Goal: Task Accomplishment & Management: Use online tool/utility

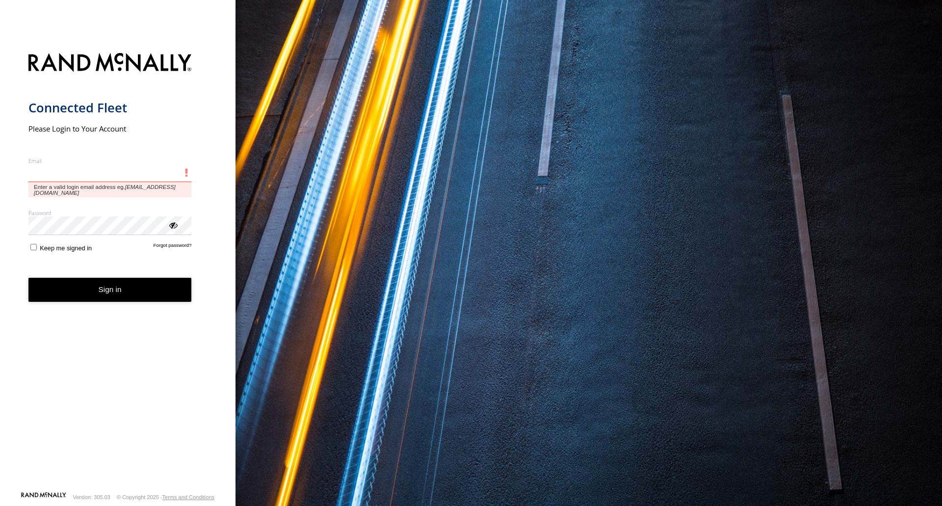
click at [74, 172] on input "Email" at bounding box center [109, 173] width 163 height 18
click at [79, 174] on input "Email" at bounding box center [109, 173] width 163 height 18
type input "**********"
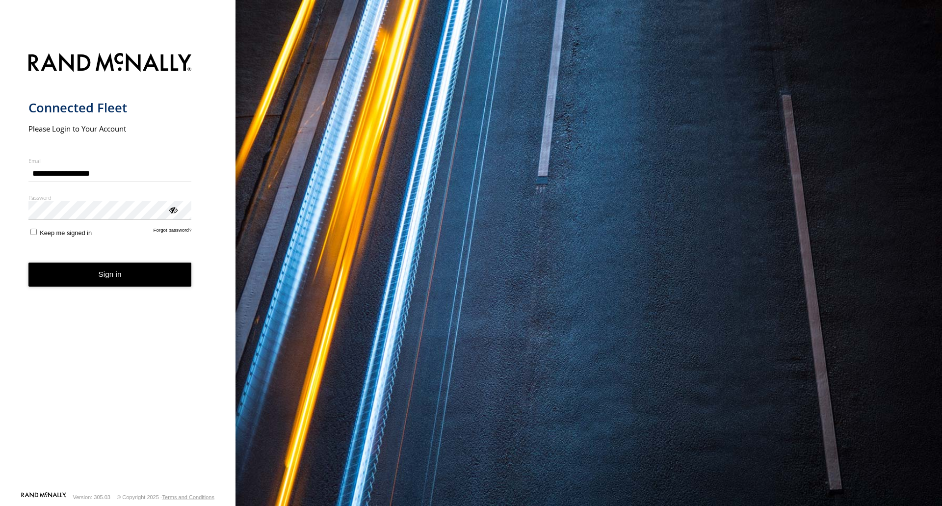
click at [93, 281] on button "Sign in" at bounding box center [109, 274] width 163 height 24
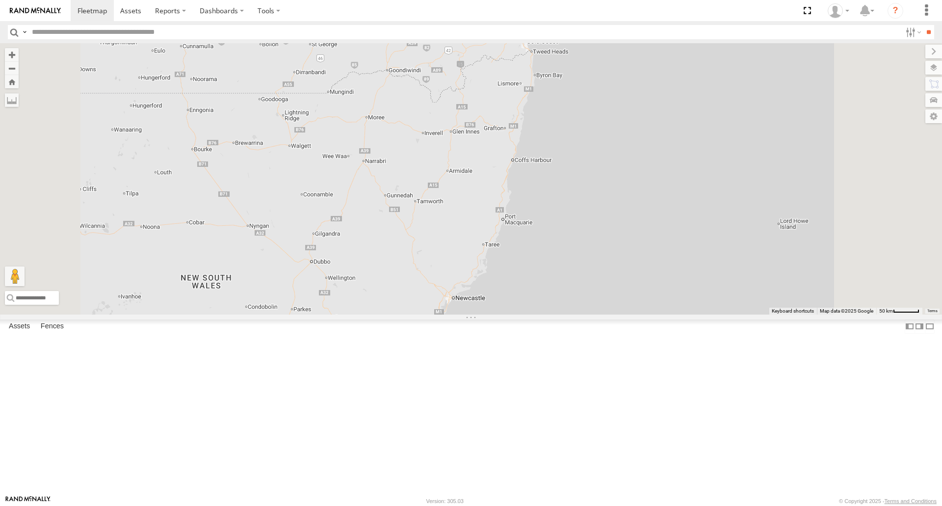
scroll to position [27, 0]
click at [0, 0] on div "[PERSON_NAME] - 018 IP4" at bounding box center [0, 0] width 0 height 0
click at [0, 0] on div "[PERSON_NAME] - 018 IP4 All Assets" at bounding box center [0, 0] width 0 height 0
click at [0, 0] on div at bounding box center [0, 0] width 0 height 0
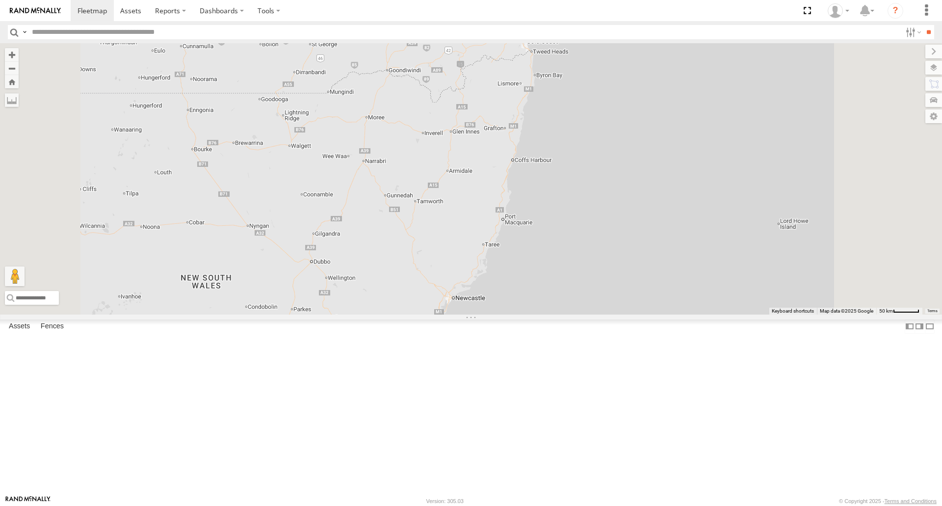
click at [0, 0] on div at bounding box center [0, 0] width 0 height 0
click at [0, 0] on div "[PERSON_NAME] - 018 IP4" at bounding box center [0, 0] width 0 height 0
click at [0, 0] on div "[PERSON_NAME] - 017IP4" at bounding box center [0, 0] width 0 height 0
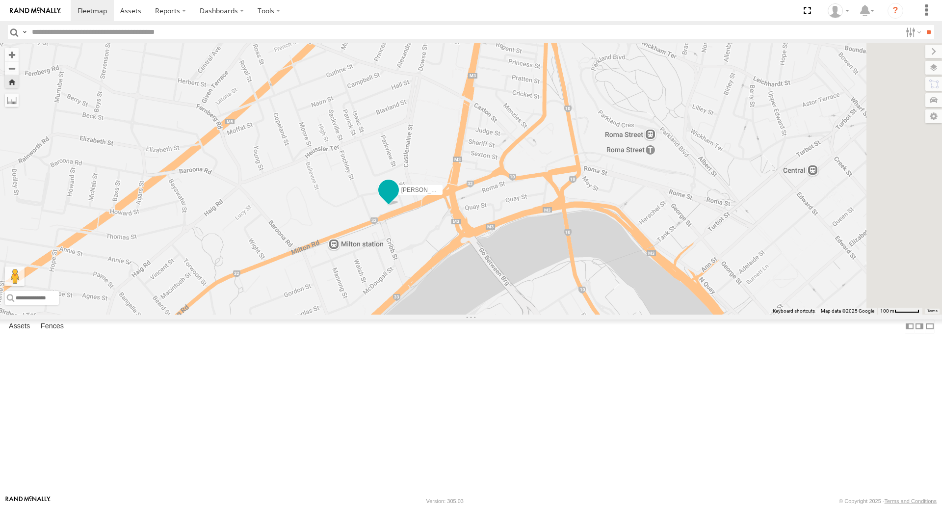
drag, startPoint x: 719, startPoint y: 266, endPoint x: 558, endPoint y: 283, distance: 161.7
click at [473, 194] on span "[PERSON_NAME] - 017IP4" at bounding box center [437, 190] width 72 height 7
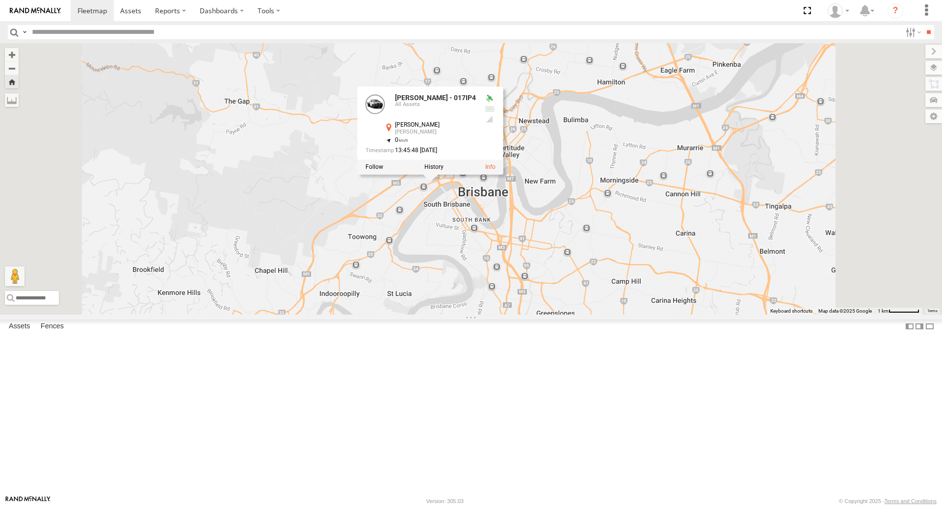
click at [702, 219] on div "[PERSON_NAME] - 017IP4 [PERSON_NAME] - 017IP4 [GEOGRAPHIC_DATA][PERSON_NAME][PE…" at bounding box center [471, 178] width 942 height 271
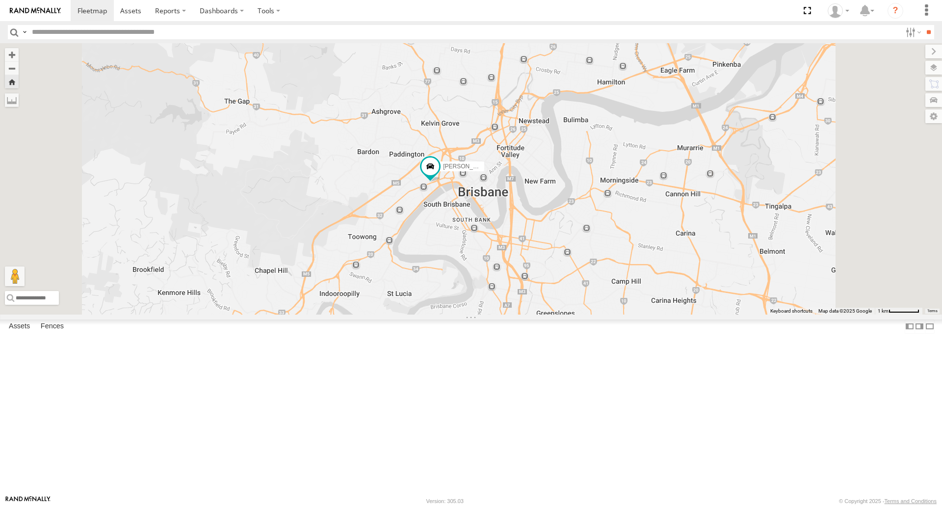
click at [0, 0] on span at bounding box center [0, 0] width 0 height 0
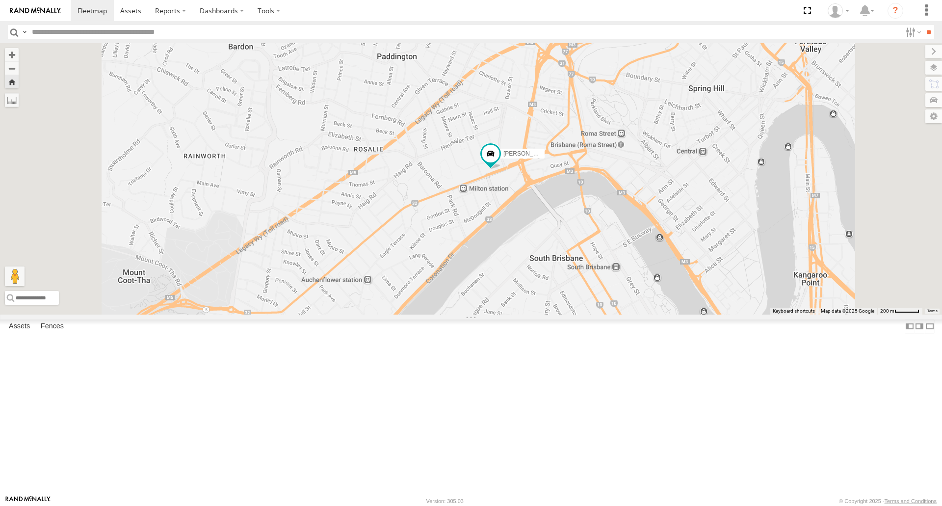
click at [150, 33] on input "text" at bounding box center [464, 32] width 873 height 14
